Goal: Information Seeking & Learning: Learn about a topic

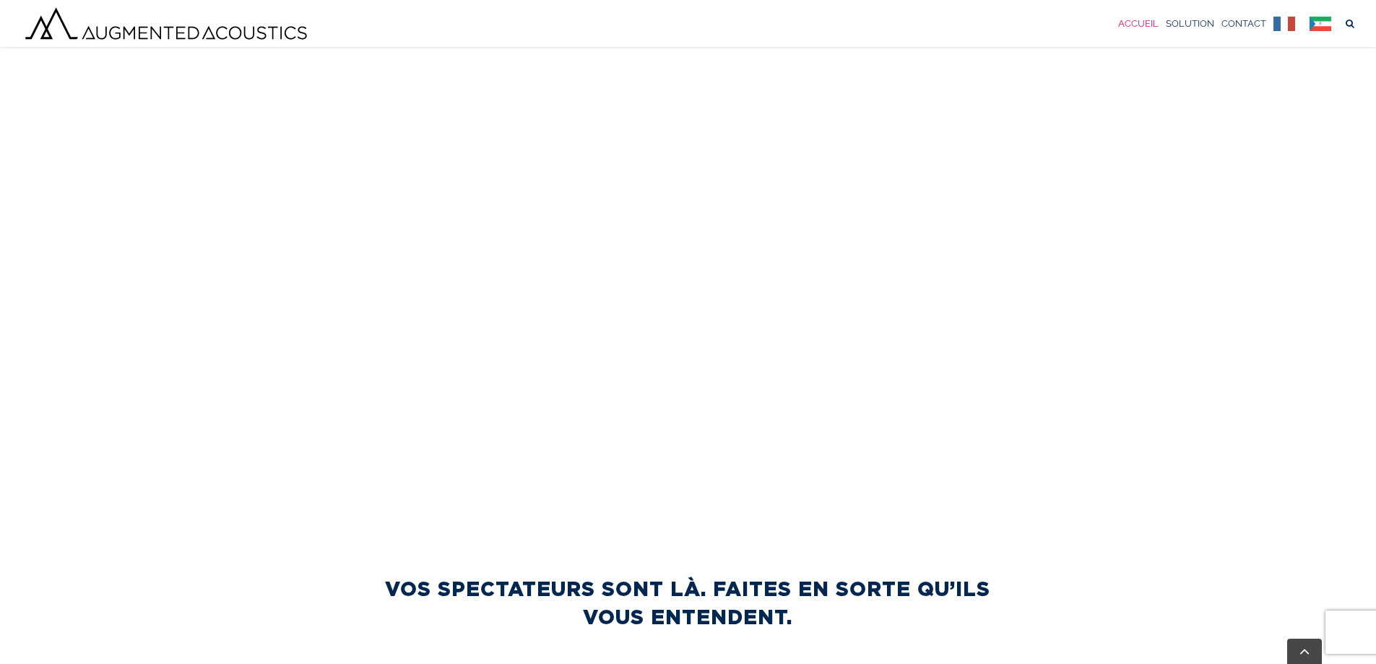
scroll to position [628, 0]
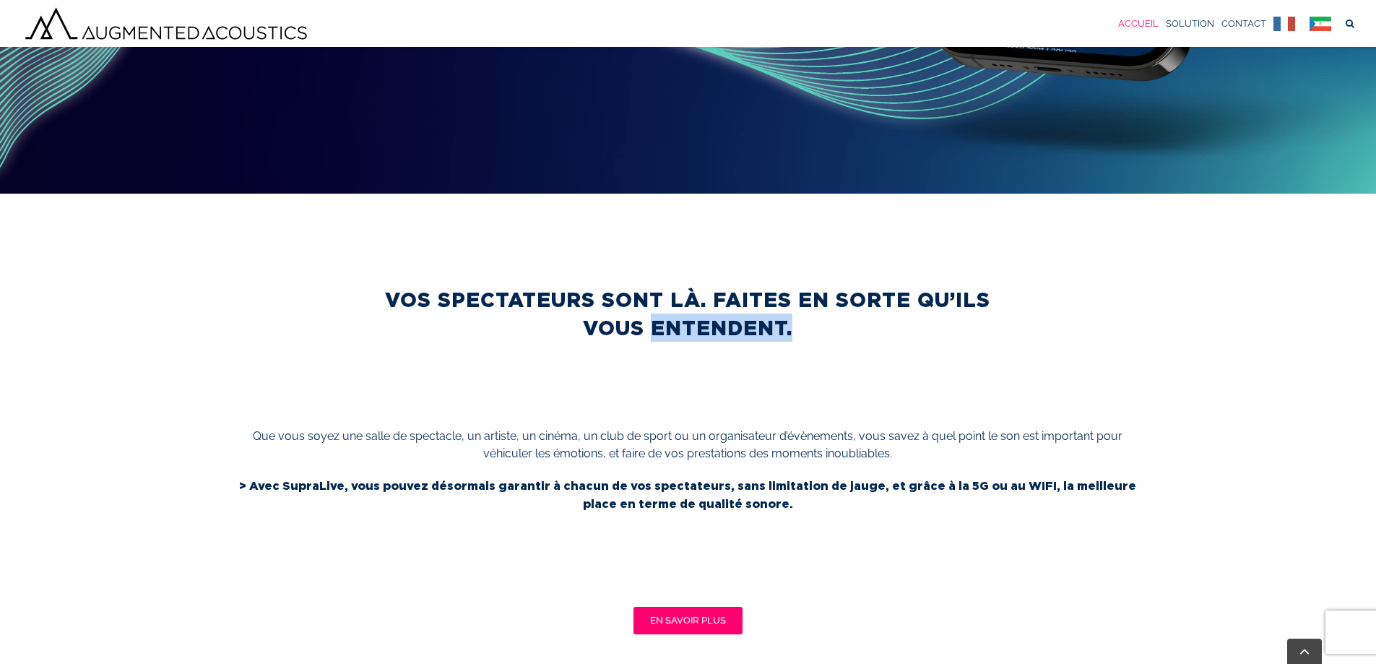
drag, startPoint x: 568, startPoint y: 322, endPoint x: 787, endPoint y: 358, distance: 221.8
click at [787, 358] on div "VOS SPECTATEURS SONT LÀ. FAITES EN SORTE QU’ILS VOUS ENTENDENT. Que vous soyez …" at bounding box center [687, 453] width 1399 height 363
click at [757, 397] on div "VOS SPECTATEURS SONT LÀ. FAITES EN SORTE QU’ILS VOUS ENTENDENT. Que vous soyez …" at bounding box center [687, 453] width 1399 height 363
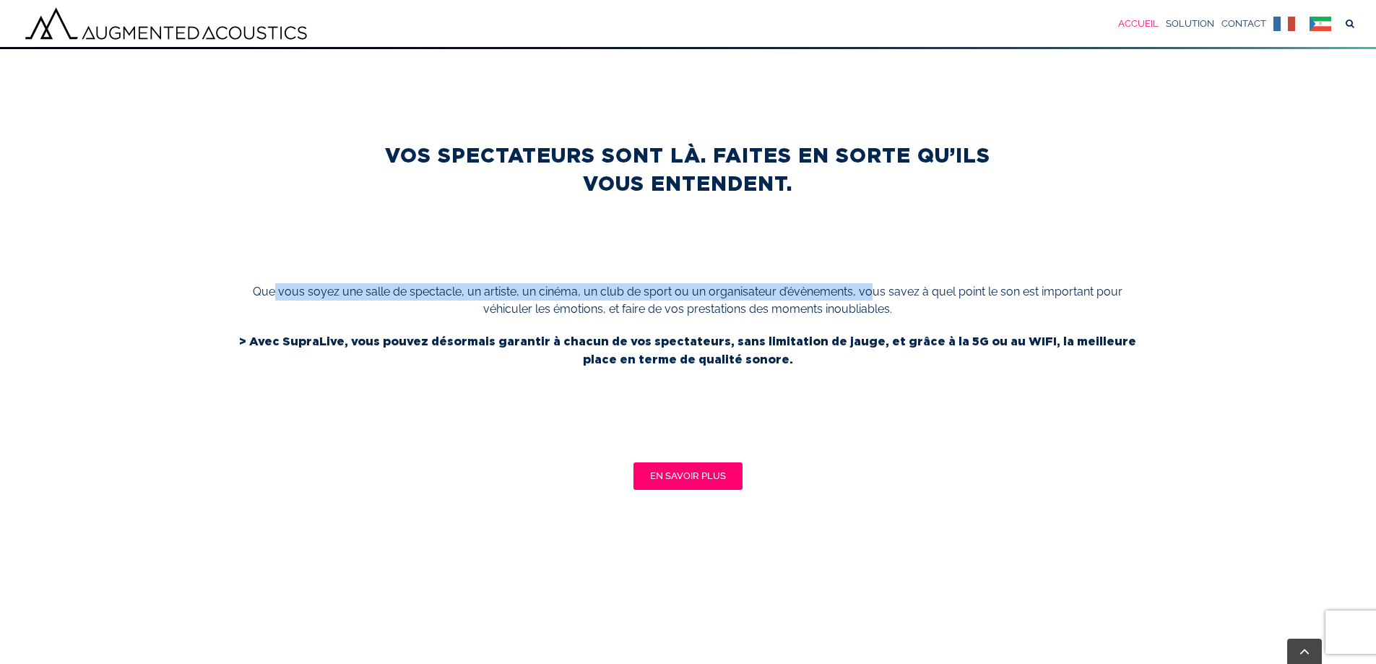
drag, startPoint x: 274, startPoint y: 285, endPoint x: 887, endPoint y: 288, distance: 613.2
click at [878, 290] on p "Que vous soyez une salle de spectacle, un artiste, un cinéma, un club de sport …" at bounding box center [687, 300] width 905 height 35
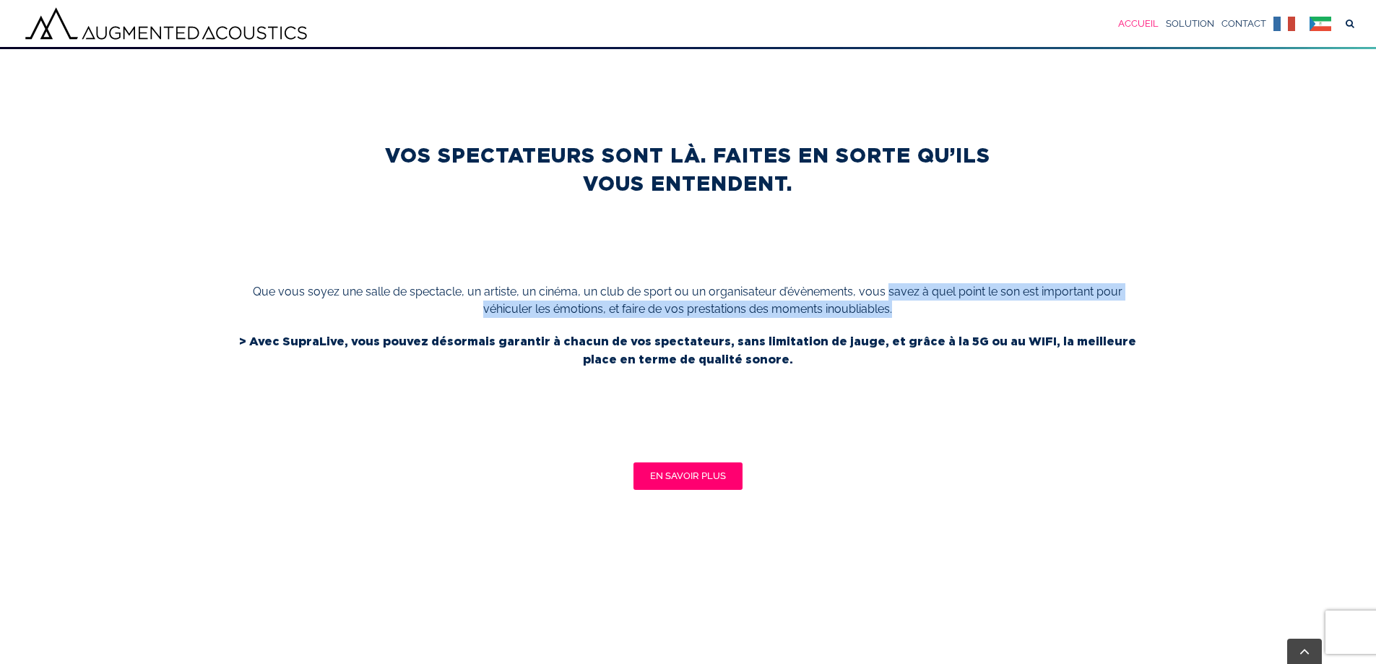
drag, startPoint x: 895, startPoint y: 288, endPoint x: 901, endPoint y: 321, distance: 33.7
click at [901, 321] on div "Que vous soyez une salle de spectacle, un artiste, un cinéma, un club de sport …" at bounding box center [687, 307] width 905 height 49
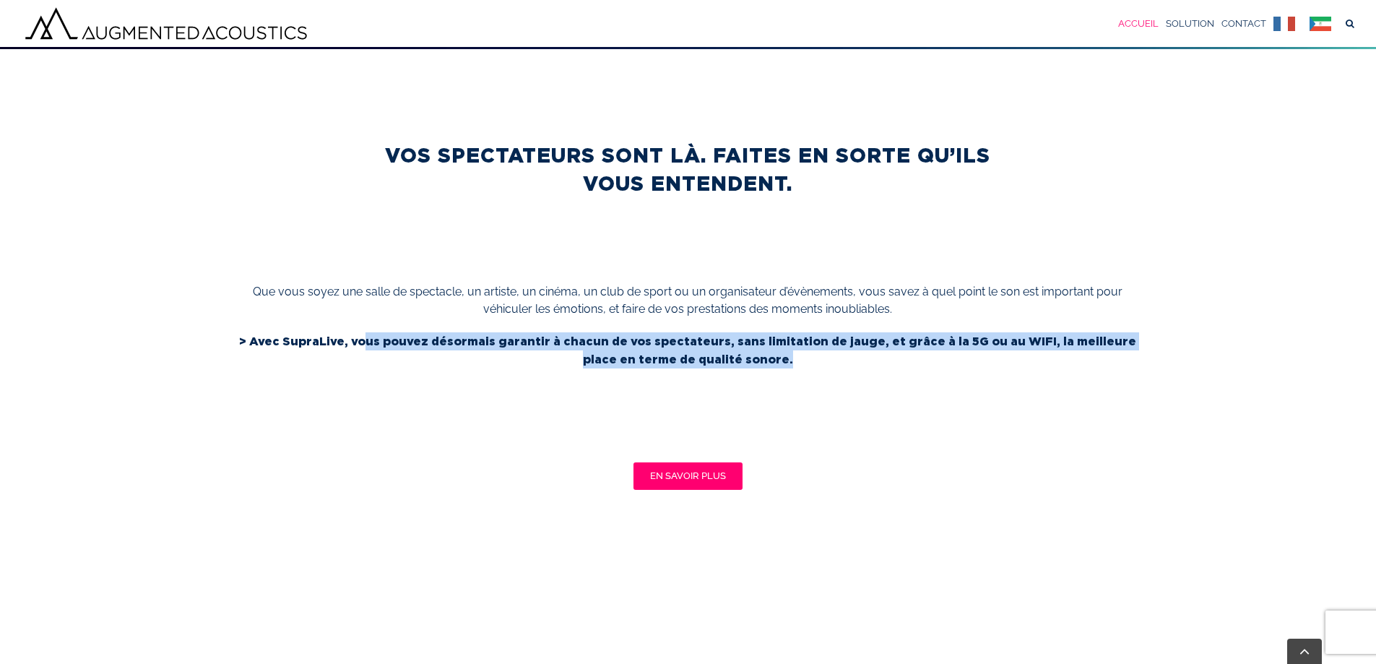
drag, startPoint x: 356, startPoint y: 342, endPoint x: 976, endPoint y: 395, distance: 622.0
click at [976, 395] on div "VOS SPECTATEURS SONT LÀ. FAITES EN SORTE QU’ILS VOUS ENTENDENT. Que vous soyez …" at bounding box center [687, 308] width 1399 height 363
click at [830, 416] on div "VOS SPECTATEURS SONT LÀ. FAITES EN SORTE QU’ILS VOUS ENTENDENT. Que vous soyez …" at bounding box center [687, 308] width 1399 height 363
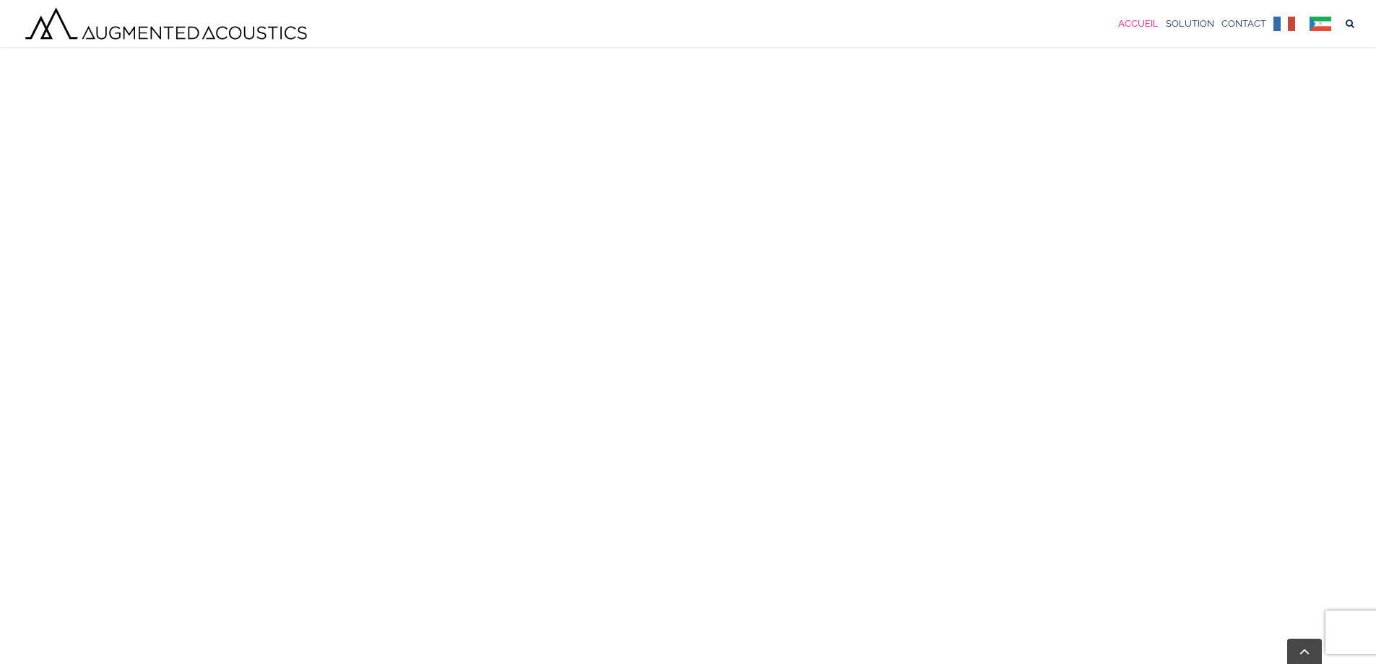
scroll to position [989, 0]
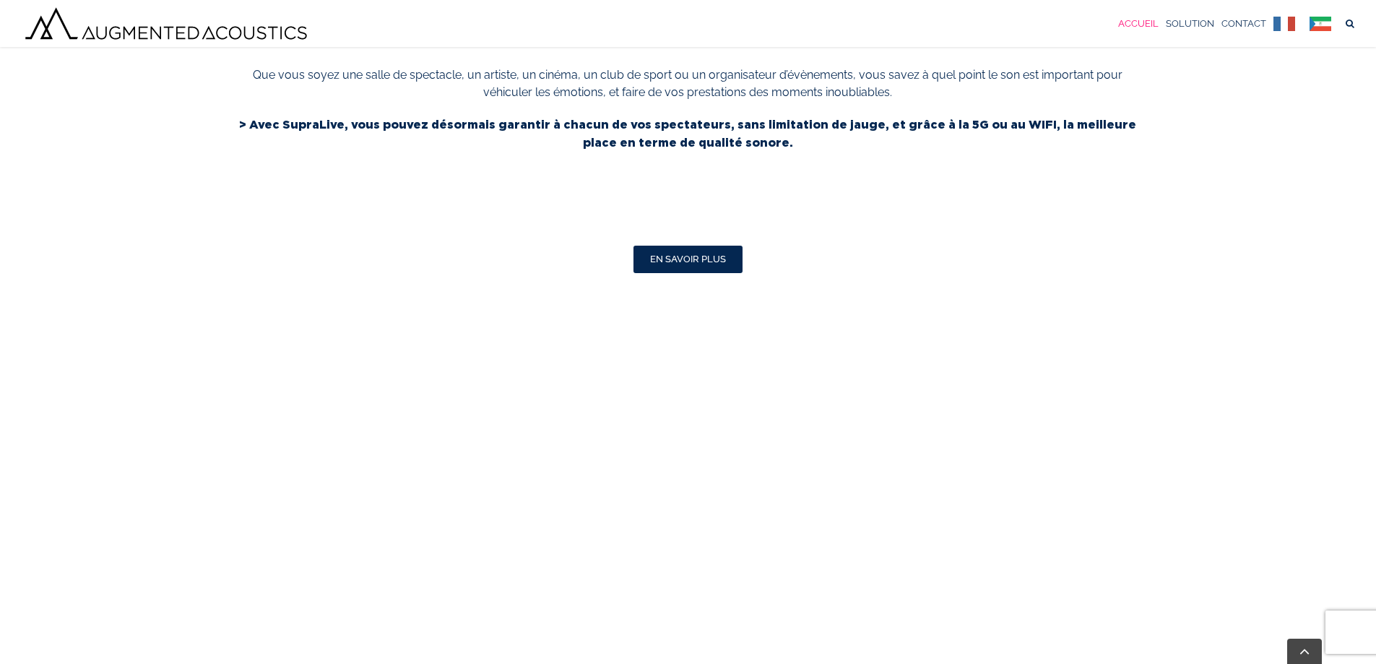
click at [693, 257] on span "EN SAVOIR PLUS" at bounding box center [688, 260] width 76 height 12
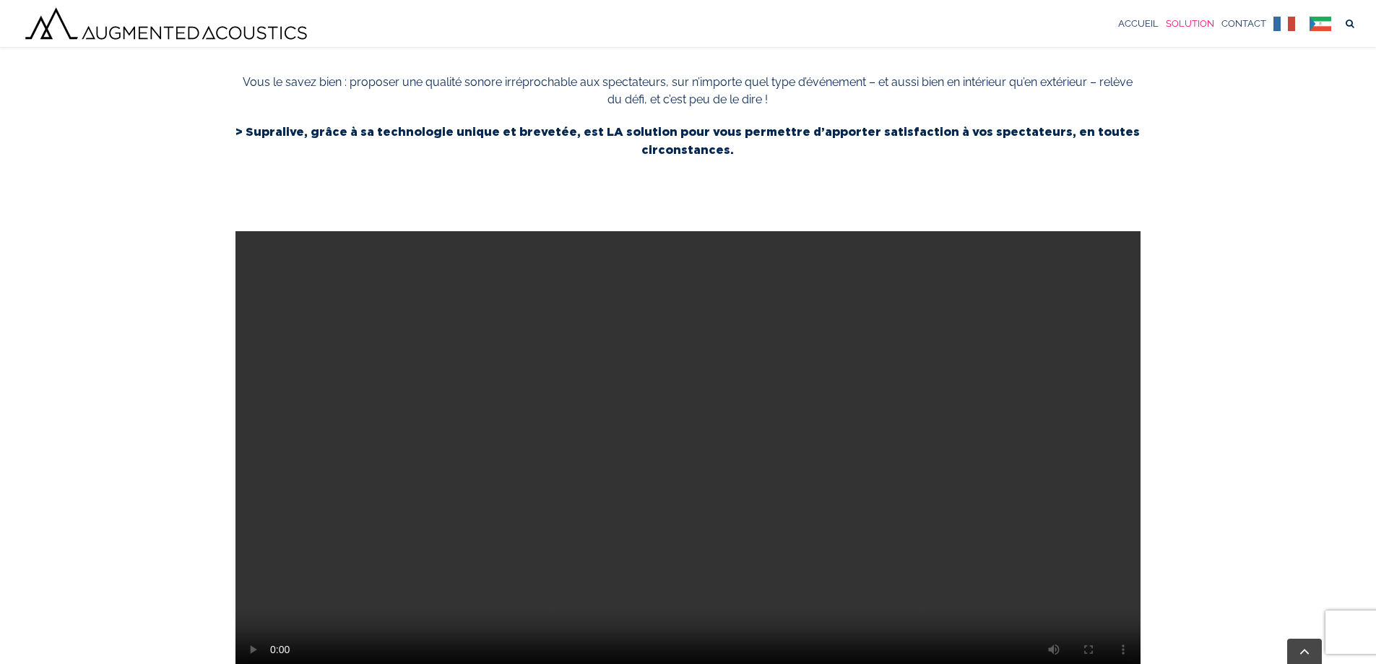
scroll to position [844, 0]
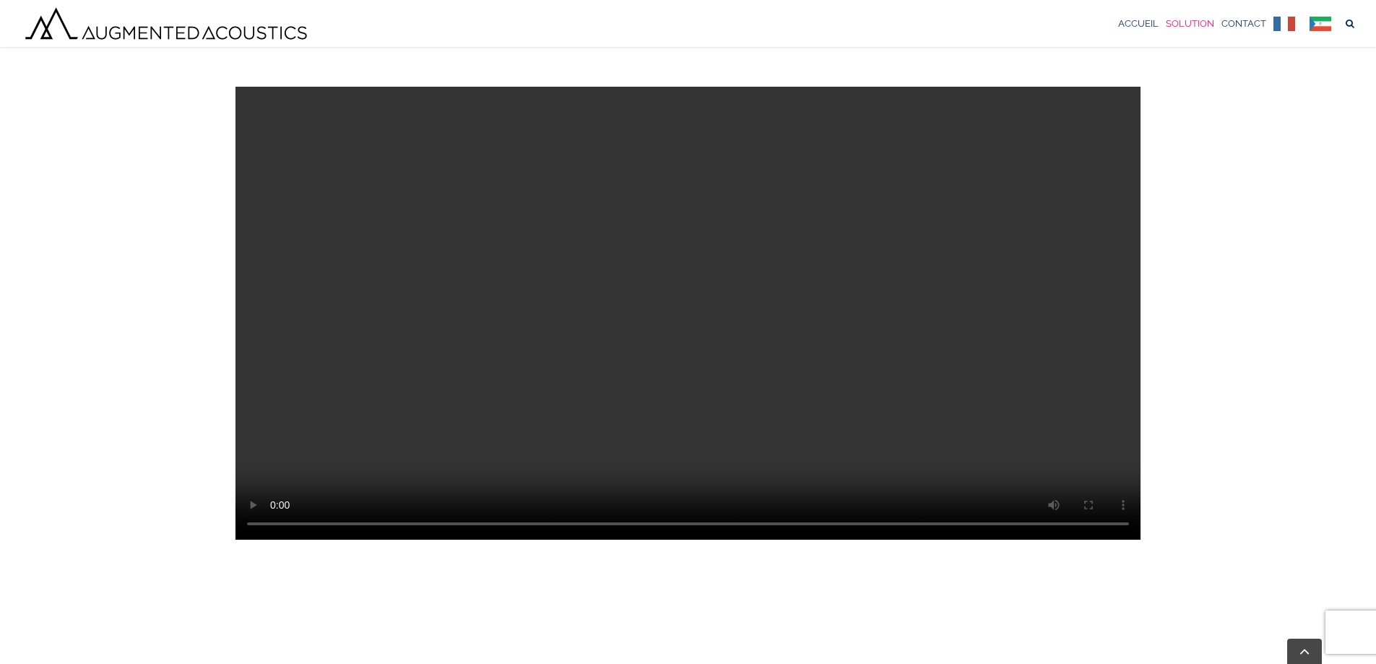
click at [787, 408] on video "Sorry, your browser doesn't support embedded videos." at bounding box center [687, 313] width 905 height 453
click at [459, 428] on video "Sorry, your browser doesn't support embedded videos." at bounding box center [687, 313] width 905 height 453
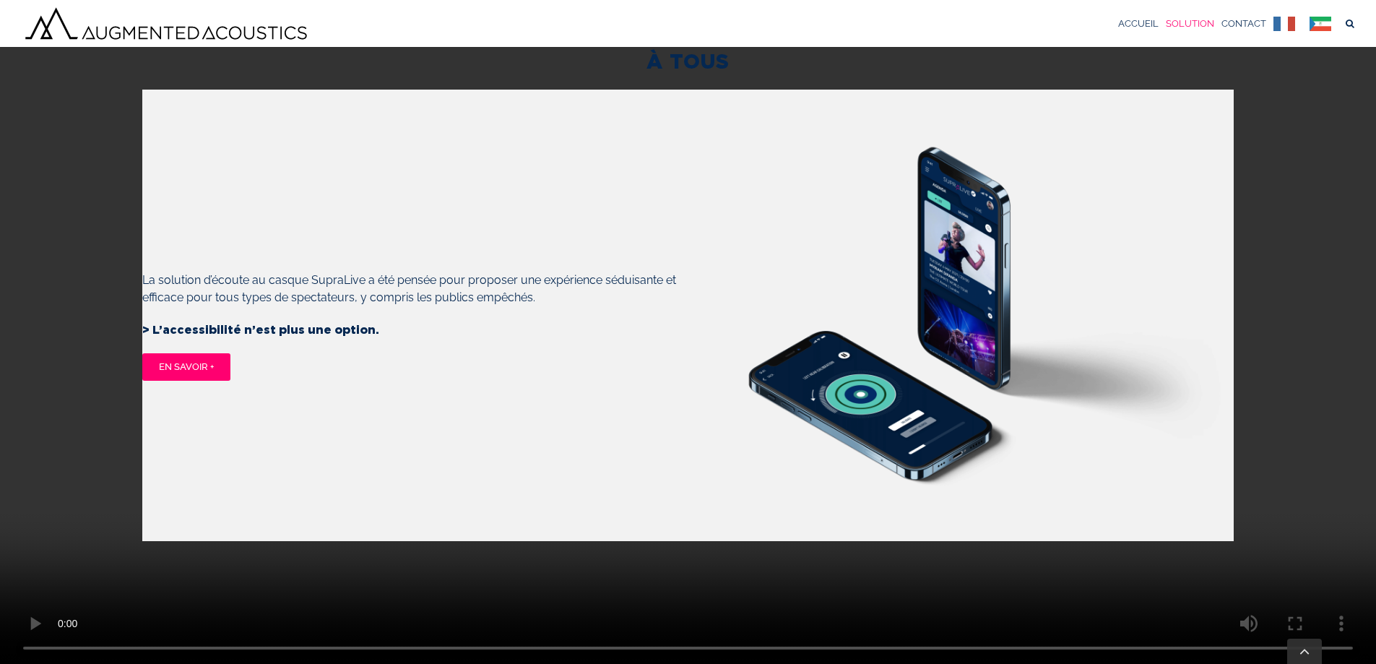
scroll to position [1350, 0]
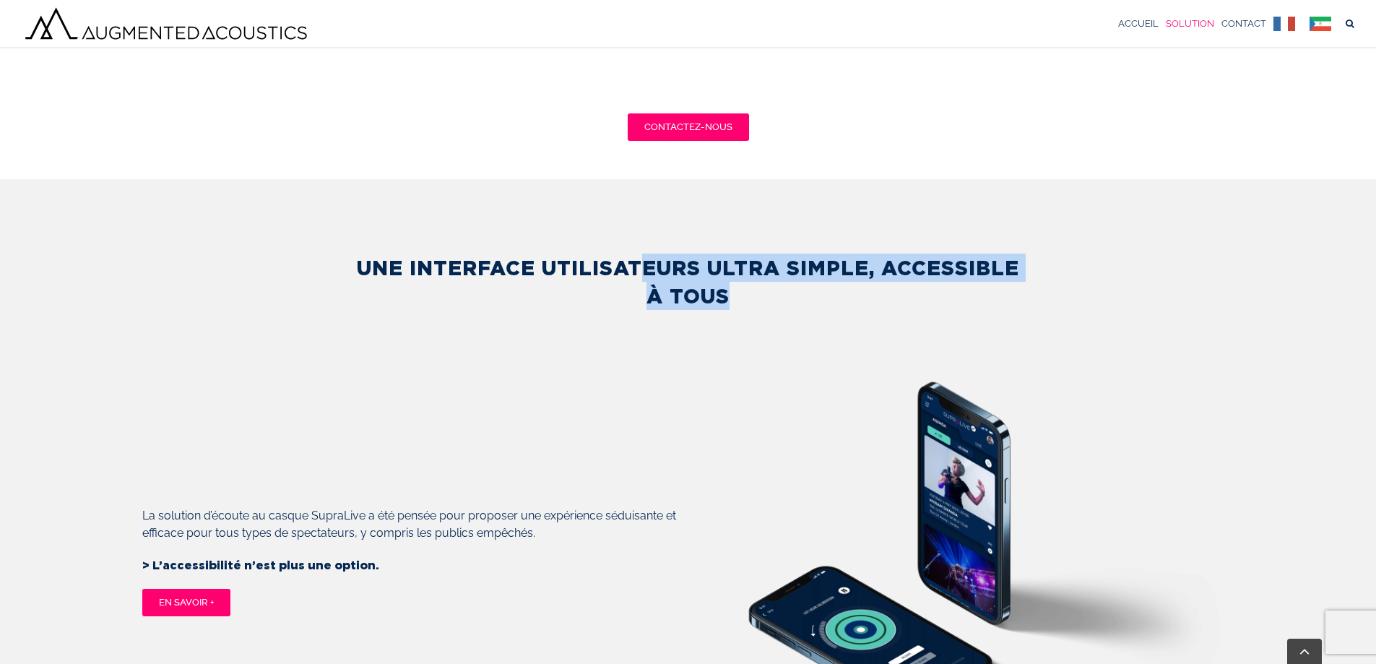
drag, startPoint x: 649, startPoint y: 322, endPoint x: 1017, endPoint y: 343, distance: 368.9
click at [1017, 310] on p "UNE INTERFACE UTILISATEURS ULTRA SIMPLE, ACCESSIBLE À TOUS" at bounding box center [688, 282] width 672 height 56
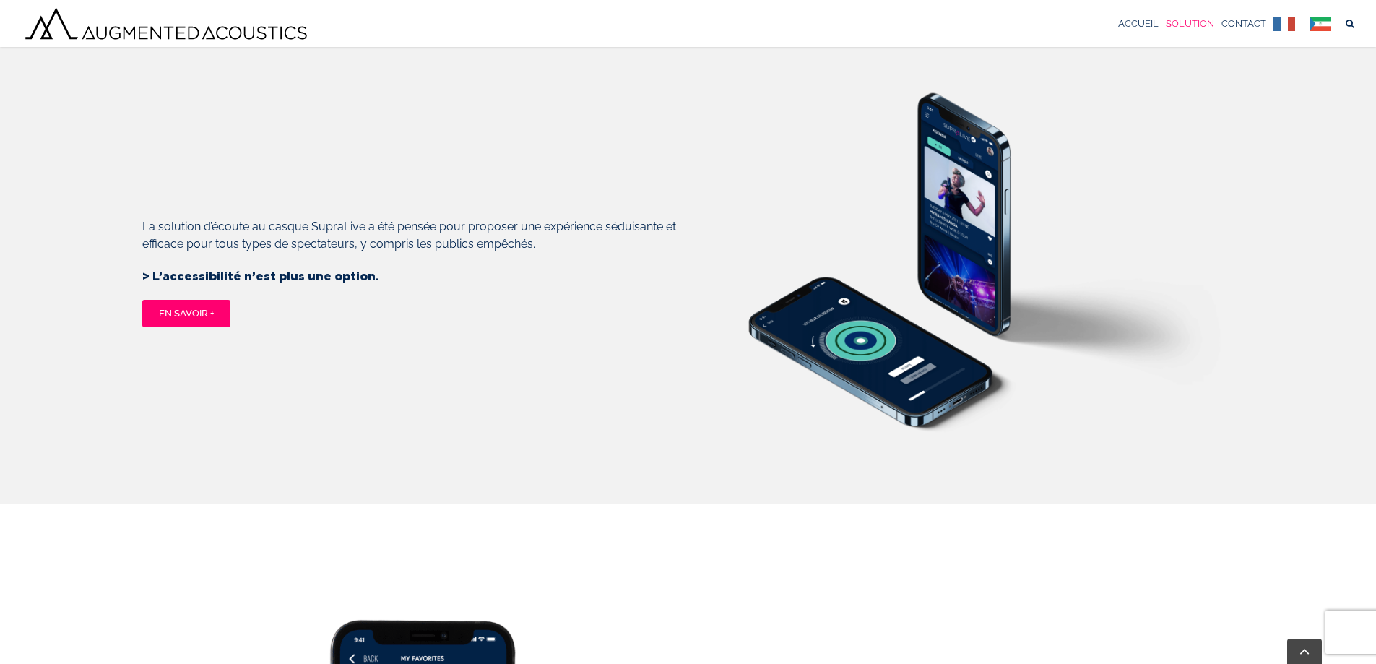
scroll to position [1855, 0]
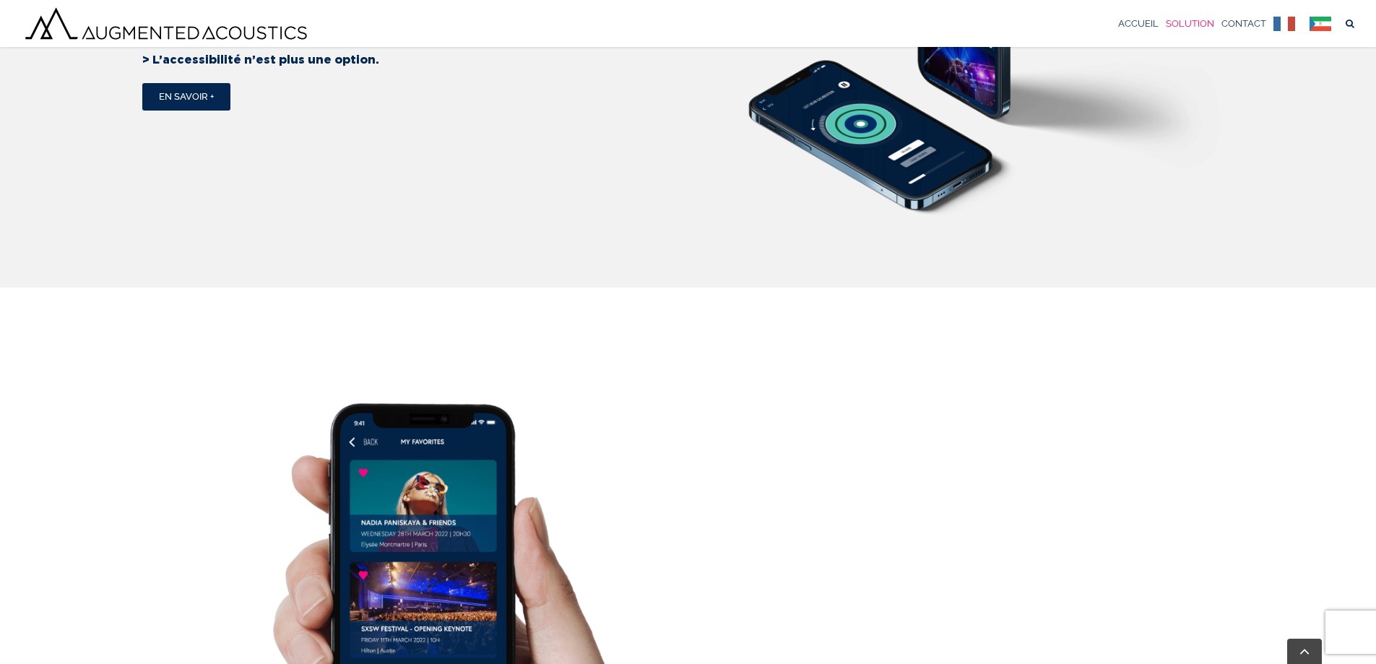
click at [212, 103] on span "En savoir +" at bounding box center [186, 97] width 55 height 12
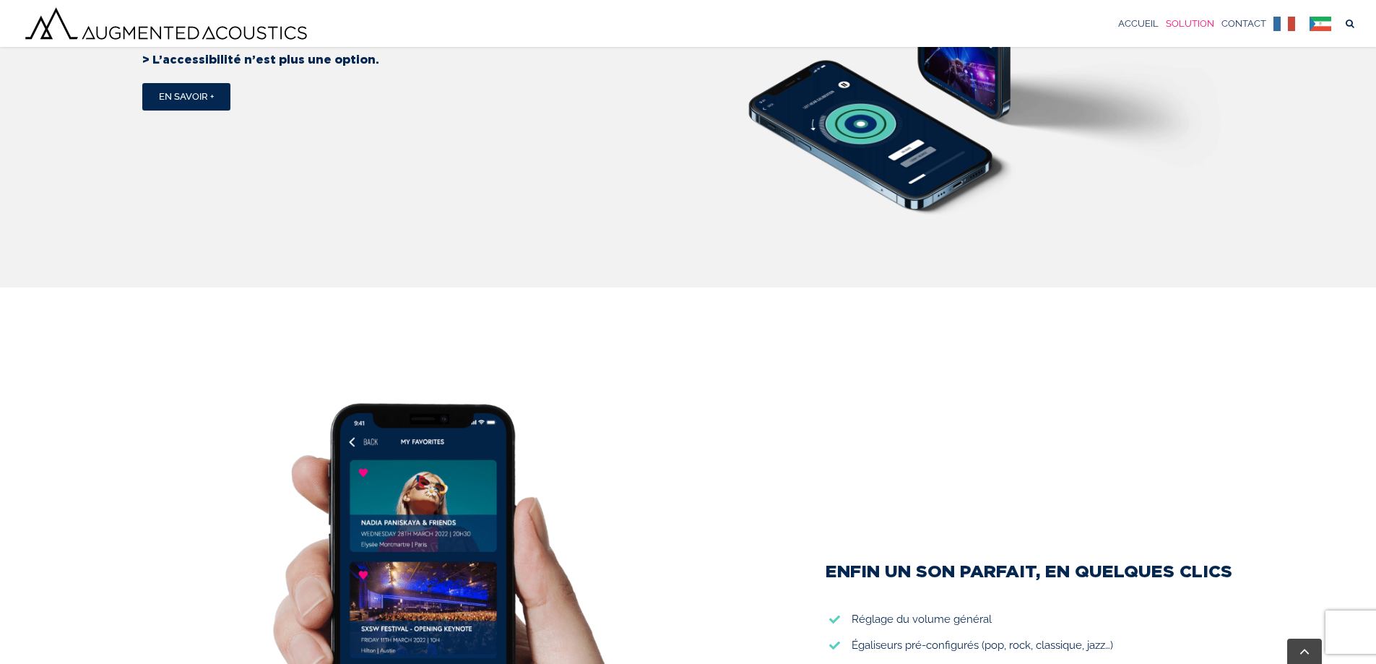
scroll to position [2217, 0]
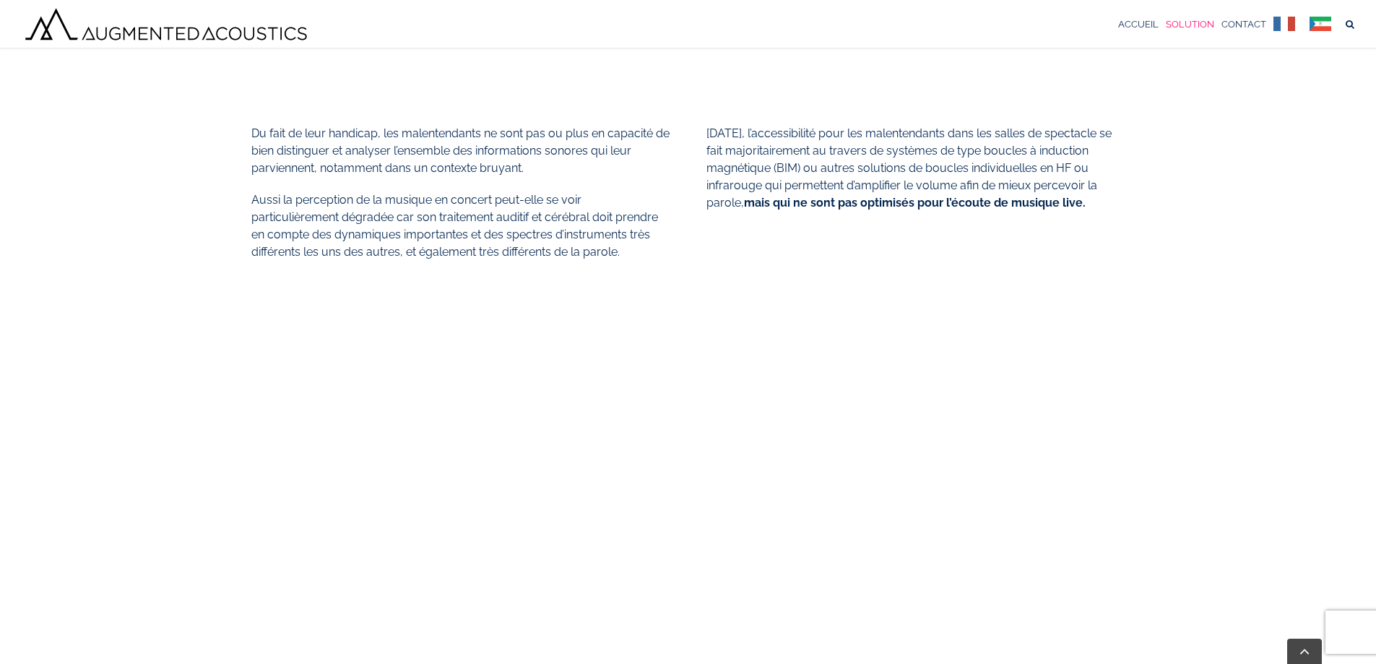
scroll to position [1058, 0]
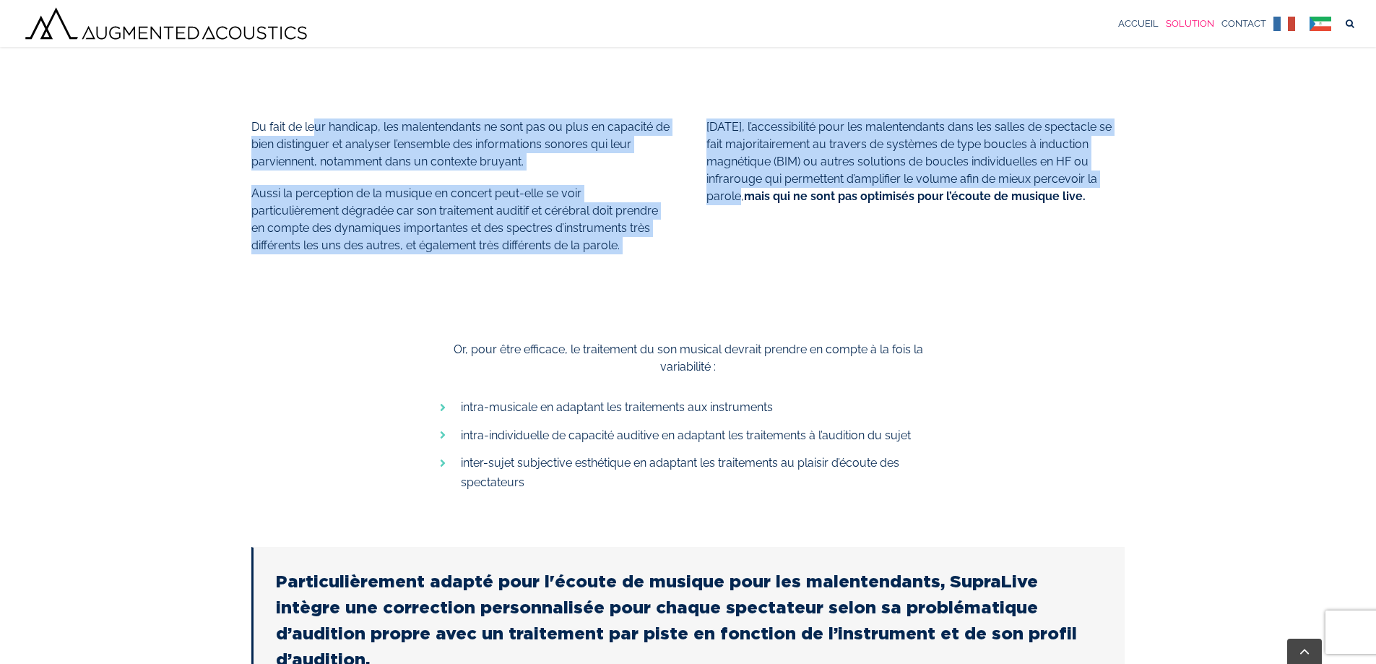
drag, startPoint x: 326, startPoint y: 131, endPoint x: 714, endPoint y: 253, distance: 407.3
click at [714, 253] on div "Du fait de leur handicap, les malentendants ne sont pas ou plus en capacité de …" at bounding box center [688, 424] width 1364 height 685
click at [709, 282] on div "Du fait de leur handicap, les malentendants ne sont pas ou plus en capacité de …" at bounding box center [688, 424] width 1364 height 685
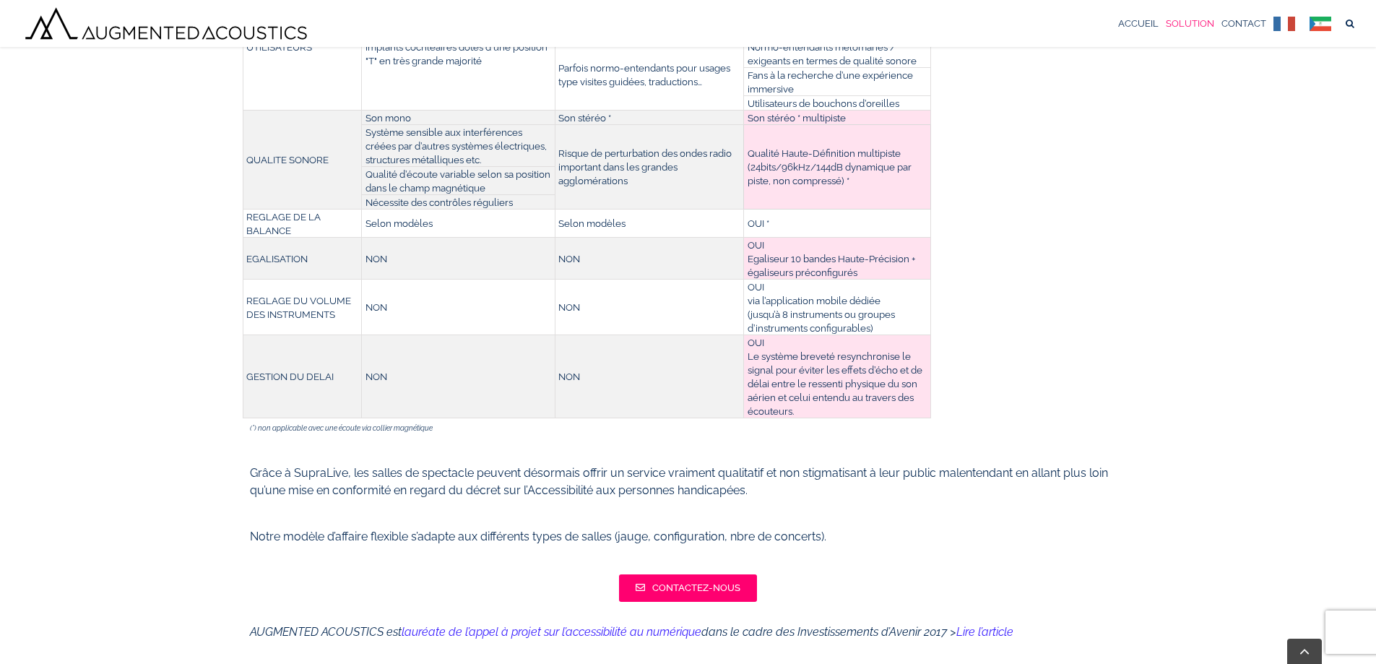
scroll to position [2503, 0]
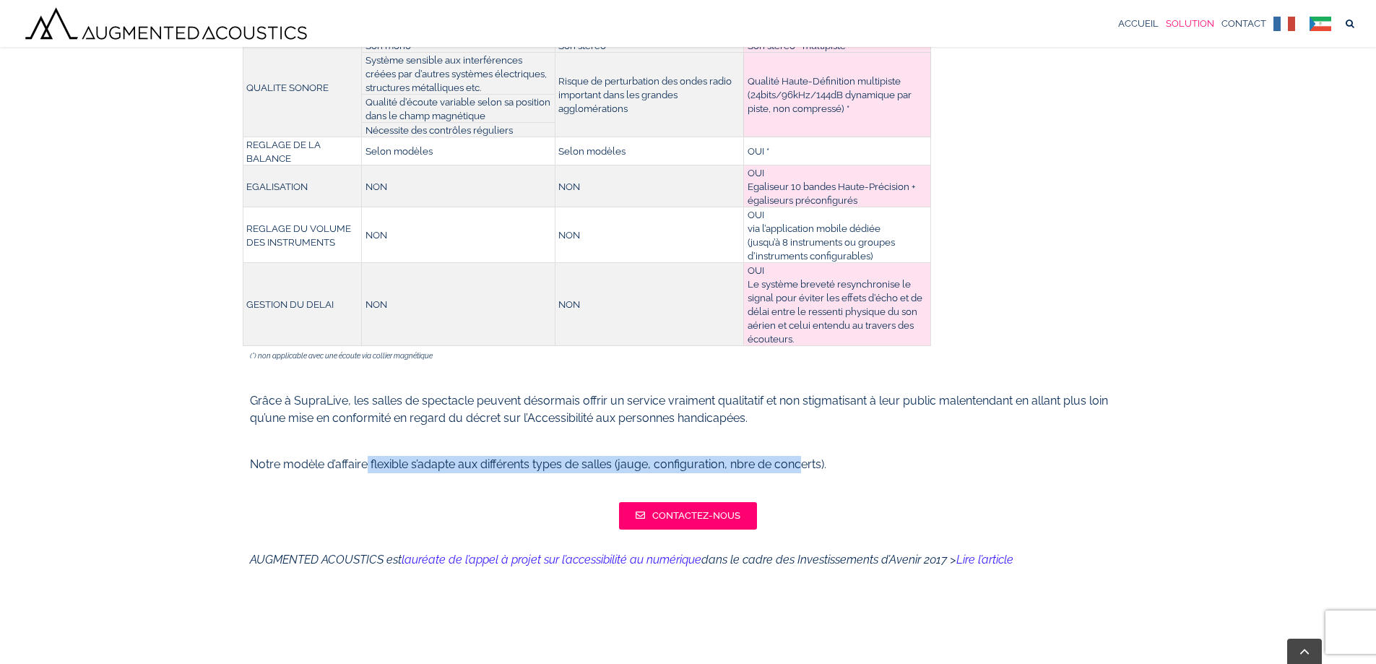
drag, startPoint x: 367, startPoint y: 446, endPoint x: 802, endPoint y: 450, distance: 435.5
click at [802, 456] on div "Notre modèle d’affaire flexible s’adapte aux différents types de salles (jauge,…" at bounding box center [688, 472] width 877 height 32
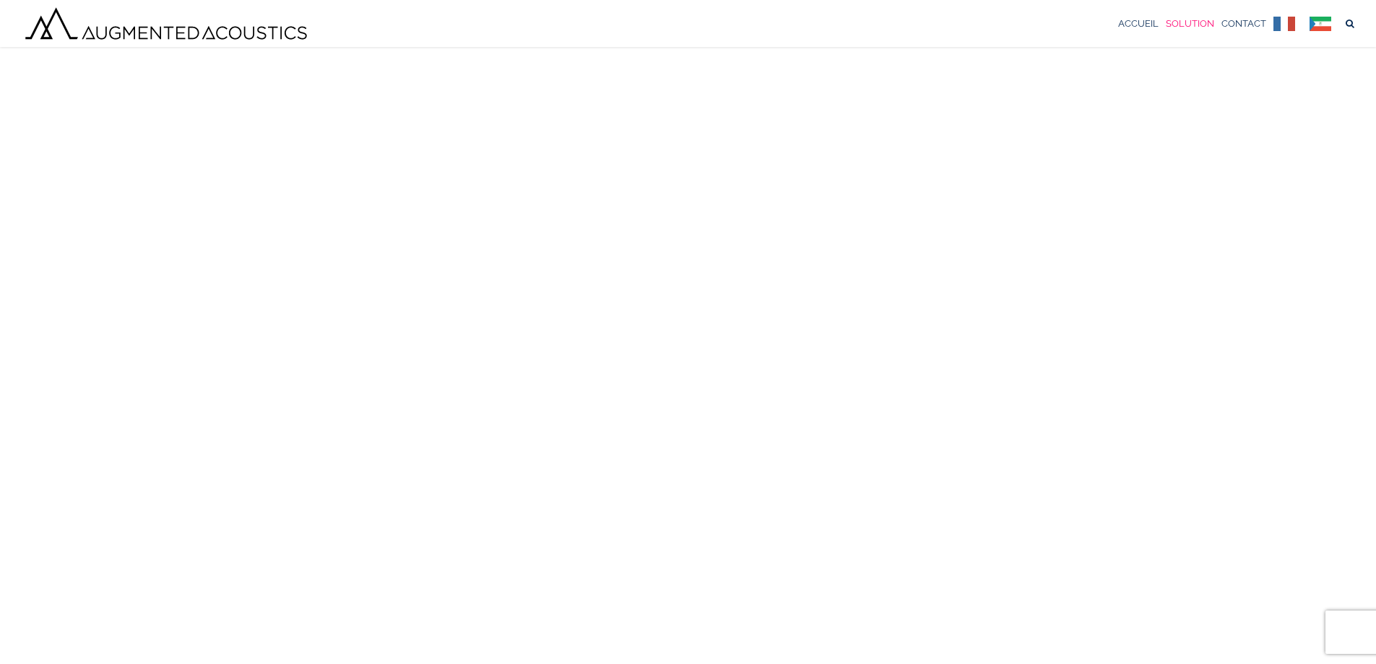
scroll to position [0, 0]
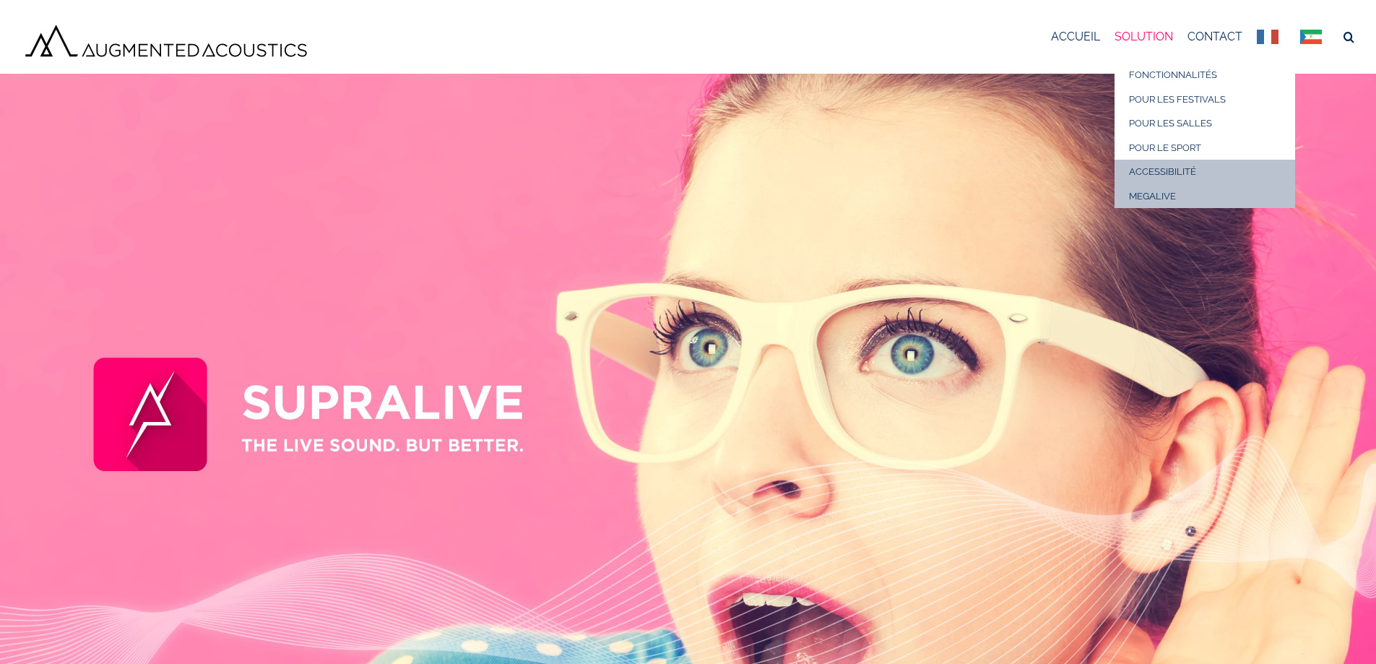
click at [1158, 203] on link "MEGALIVE" at bounding box center [1204, 196] width 181 height 25
